Goal: Task Accomplishment & Management: Manage account settings

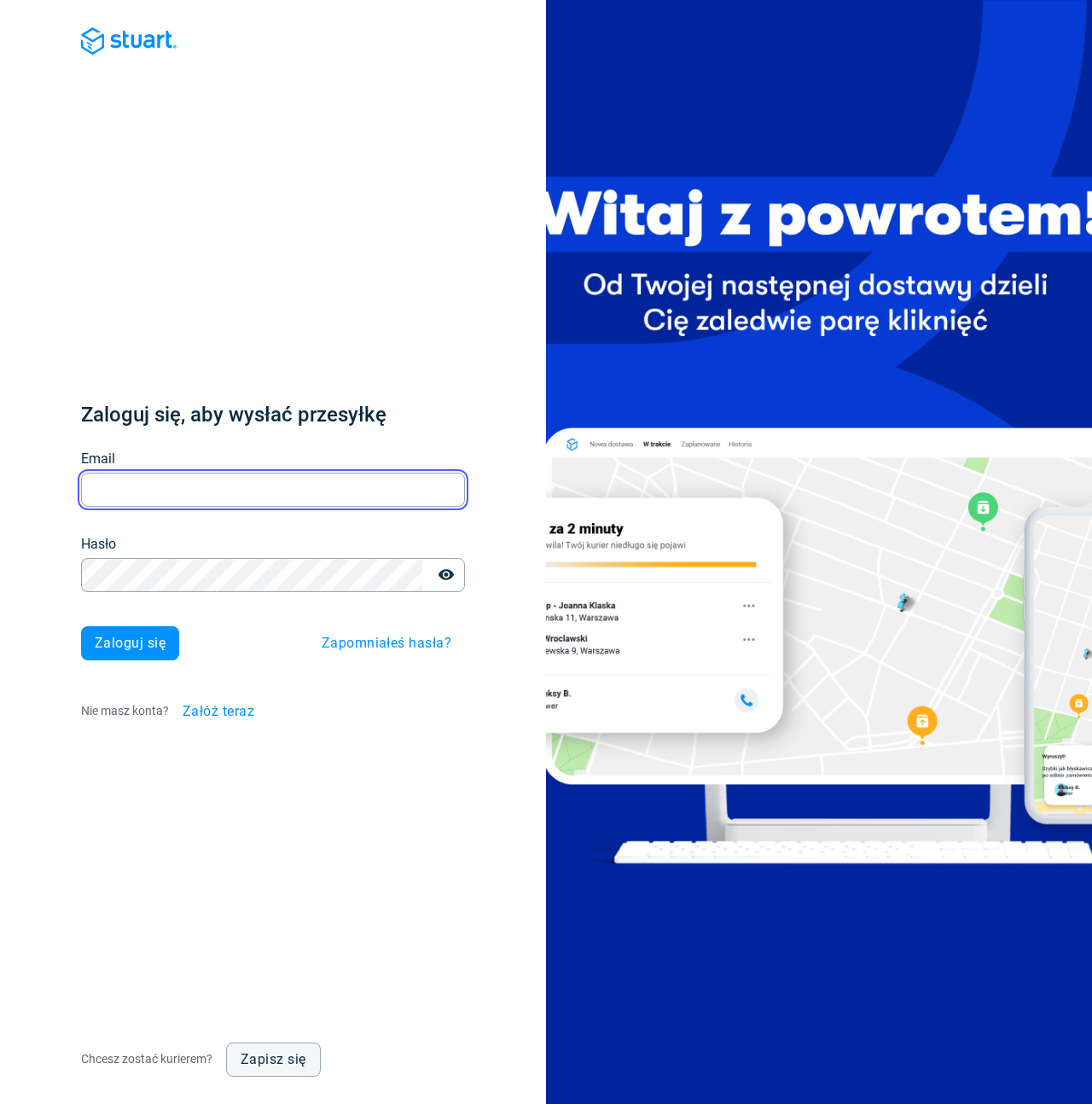
click at [194, 494] on input "Email" at bounding box center [273, 490] width 384 height 33
type input "[EMAIL_ADDRESS][DOMAIN_NAME]"
click at [157, 613] on div "Zaloguj się, aby wysłać przesyłkę Email [EMAIL_ADDRESS][DOMAIN_NAME] Email Hasł…" at bounding box center [273, 564] width 384 height 327
click at [147, 636] on span "Zaloguj się" at bounding box center [130, 643] width 71 height 14
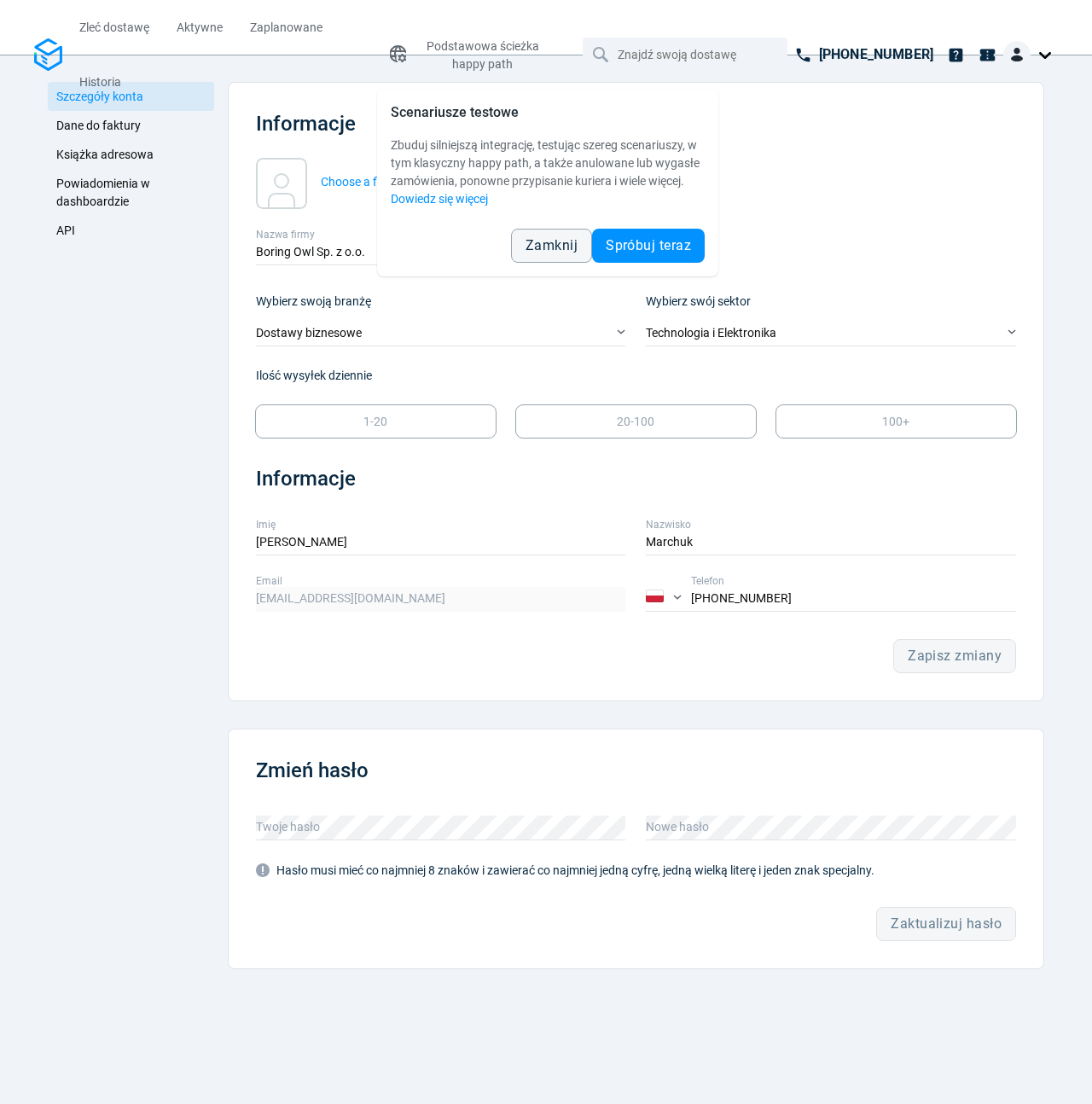
click at [50, 229] on link "API" at bounding box center [131, 230] width 166 height 29
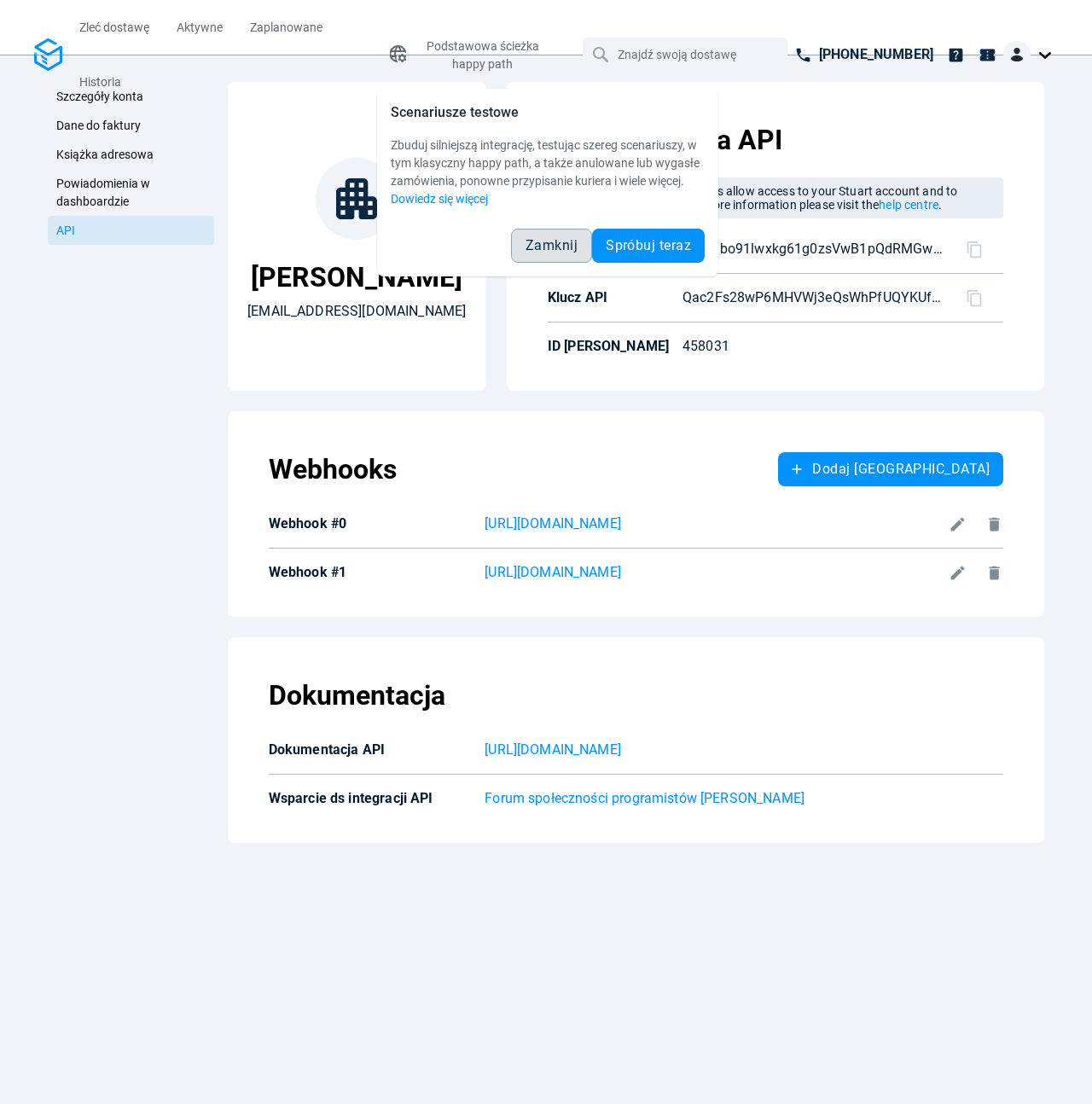
click at [559, 251] on span "Zamknij" at bounding box center [552, 246] width 52 height 14
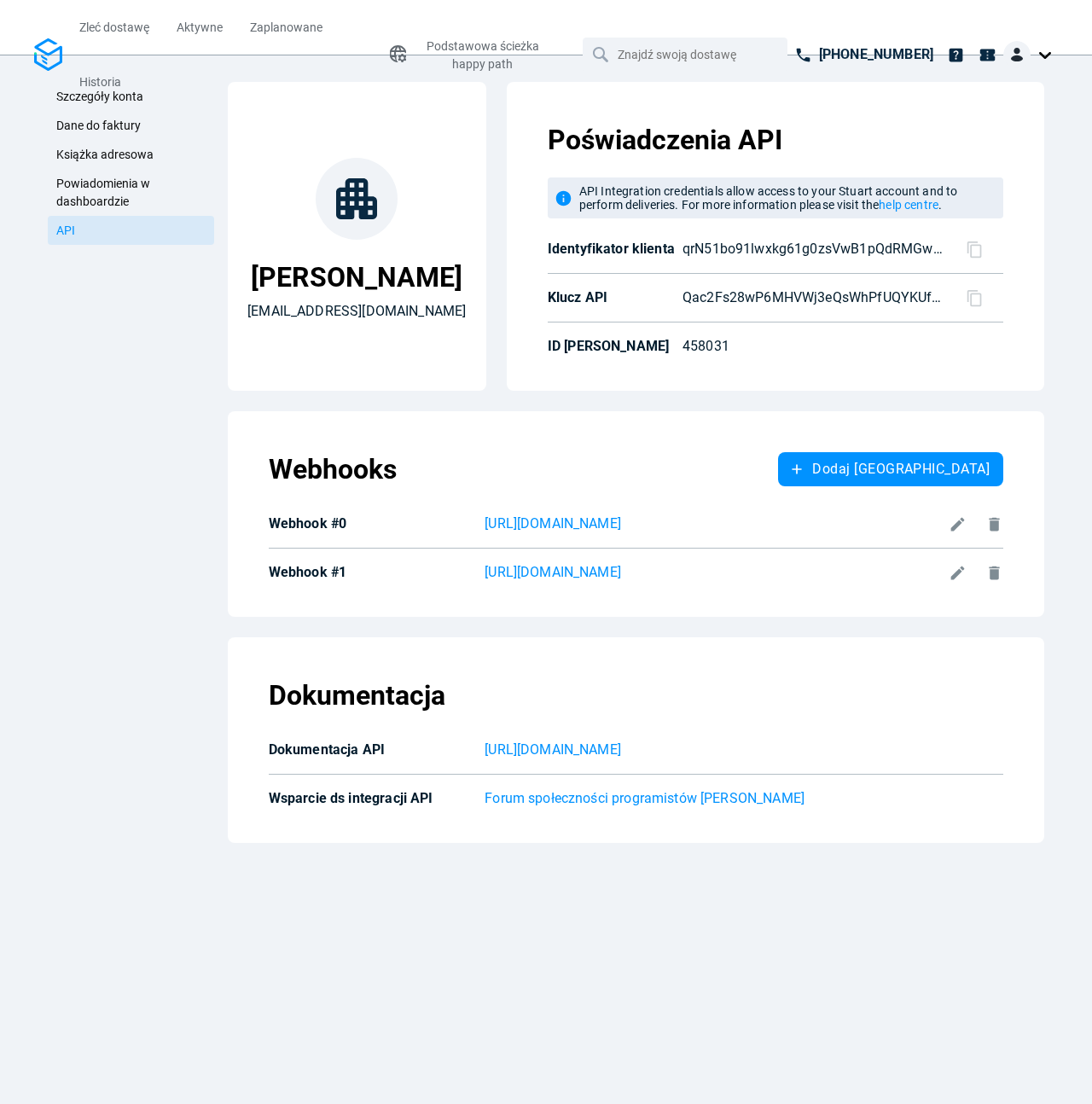
click at [952, 571] on icon at bounding box center [957, 572] width 18 height 18
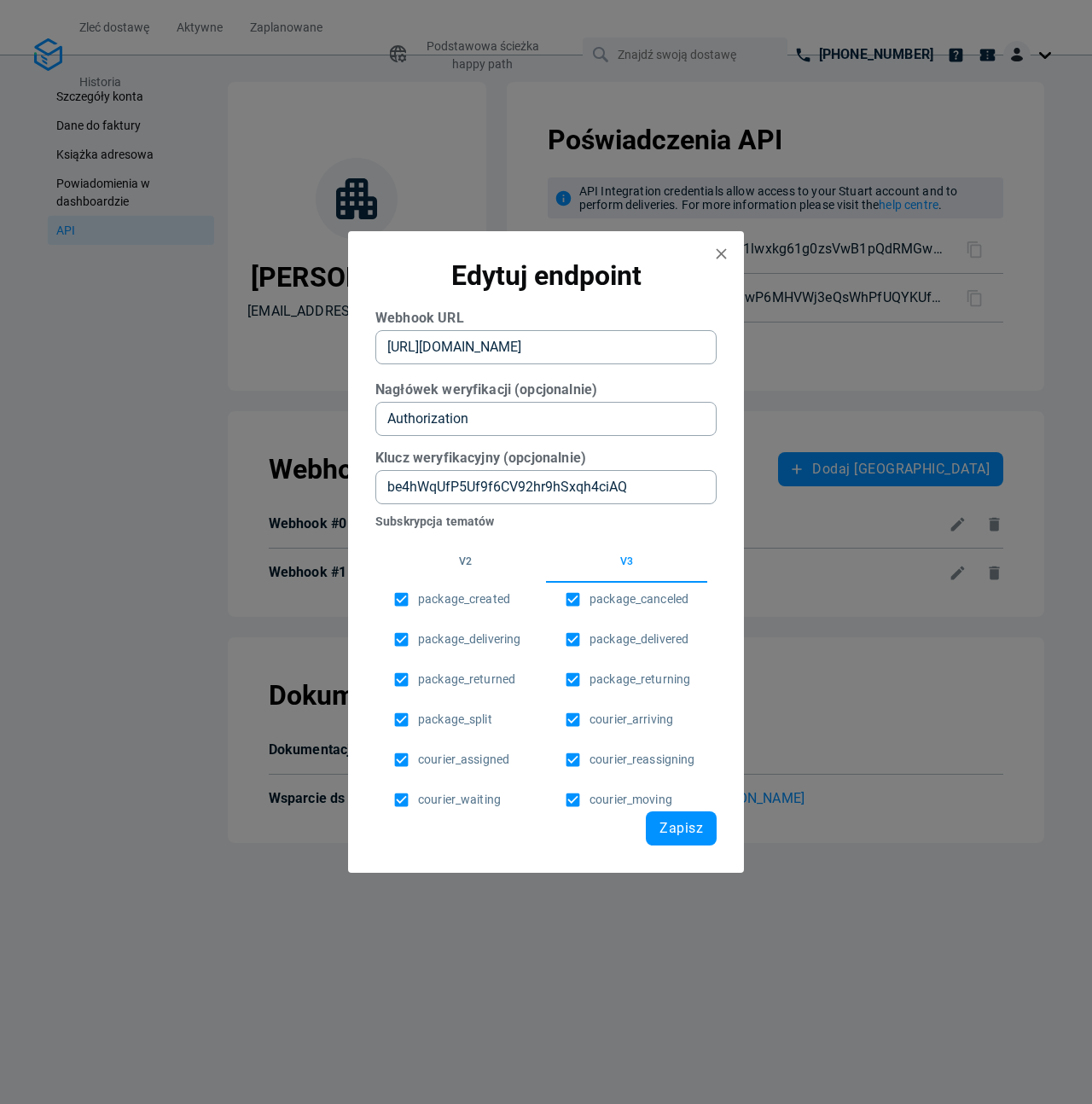
scroll to position [0, 45]
drag, startPoint x: 610, startPoint y: 352, endPoint x: 709, endPoint y: 349, distance: 99.0
click at [709, 349] on URL "[URL][DOMAIN_NAME]" at bounding box center [546, 347] width 341 height 34
click at [492, 420] on \(opcjonalnie\) "Authorization" at bounding box center [546, 418] width 341 height 34
